Goal: Task Accomplishment & Management: Use online tool/utility

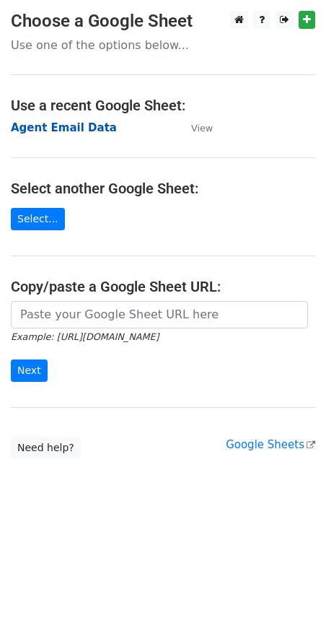
click at [36, 126] on strong "Agent Email Data" at bounding box center [64, 127] width 106 height 13
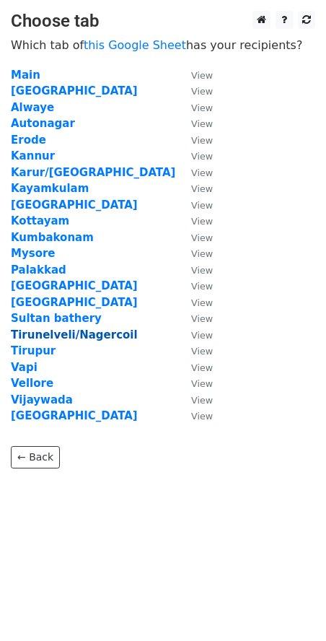
click at [48, 333] on strong "Tirunelveli/Nagercoil" at bounding box center [74, 334] width 127 height 13
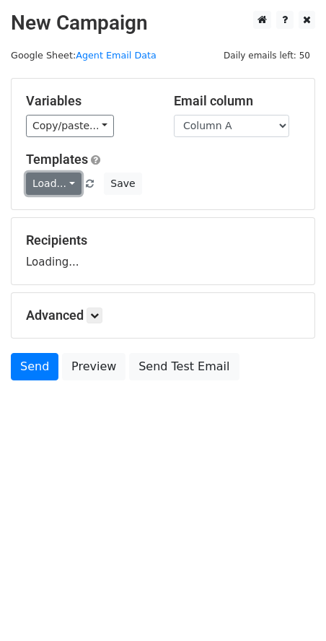
click at [56, 187] on link "Load..." at bounding box center [54, 183] width 56 height 22
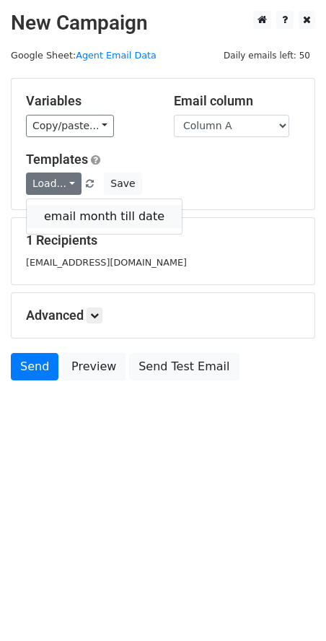
click at [65, 211] on link "email month till date" at bounding box center [104, 216] width 155 height 23
